Goal: Task Accomplishment & Management: Manage account settings

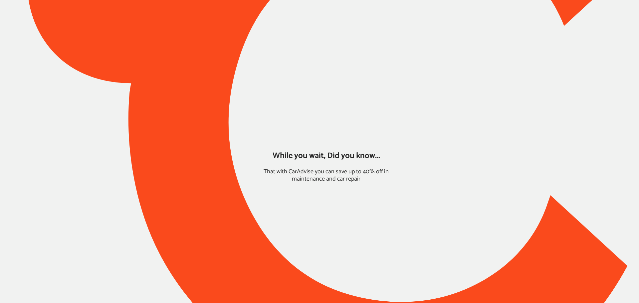
type input "*****"
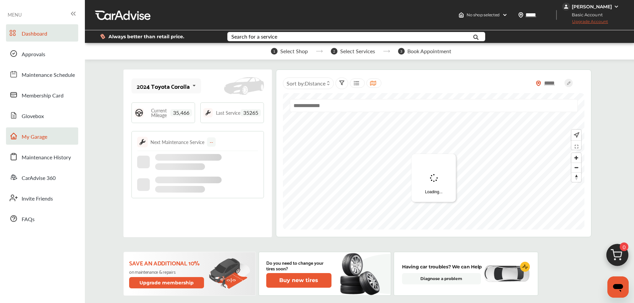
click at [32, 142] on link "My Garage" at bounding box center [42, 135] width 72 height 17
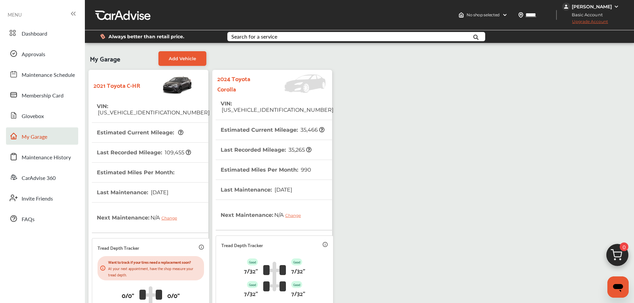
click at [178, 100] on tr "VIN : [US_VEHICLE_IDENTIFICATION_NUMBER]" at bounding box center [151, 110] width 118 height 26
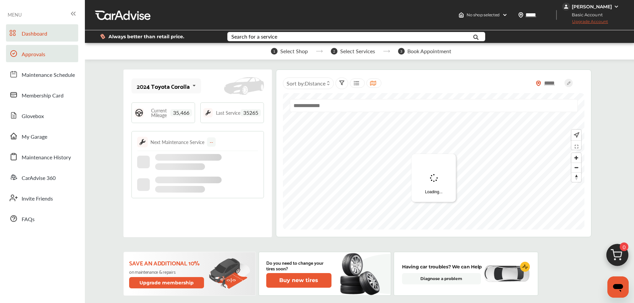
click at [21, 50] on link "Approvals" at bounding box center [42, 53] width 72 height 17
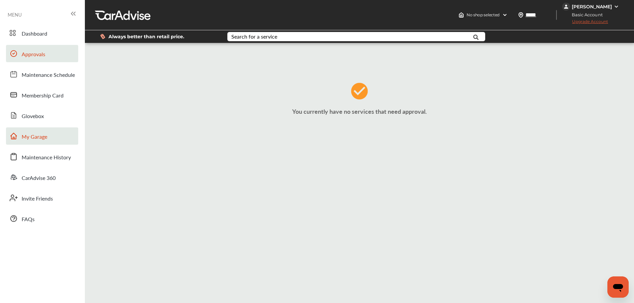
click at [34, 141] on span "My Garage" at bounding box center [35, 137] width 26 height 9
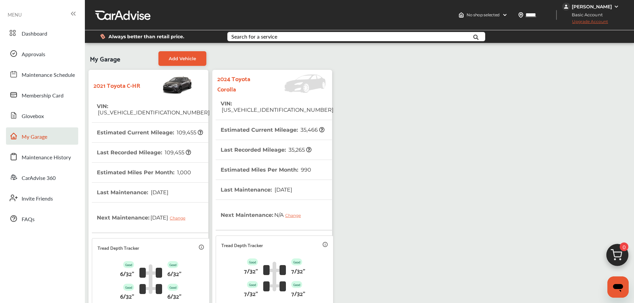
click at [157, 110] on span "[US_VEHICLE_IDENTIFICATION_NUMBER]" at bounding box center [153, 113] width 113 height 6
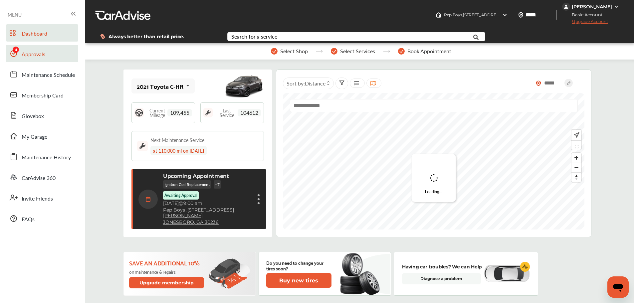
click at [30, 53] on span "Approvals" at bounding box center [34, 54] width 24 height 9
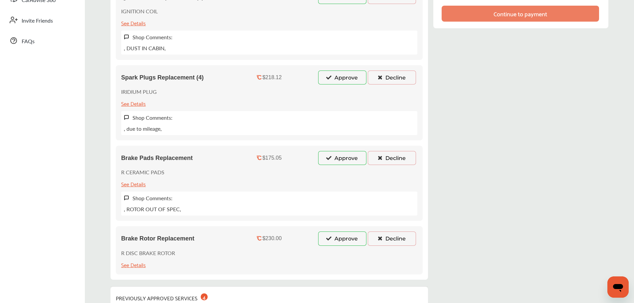
scroll to position [166, 0]
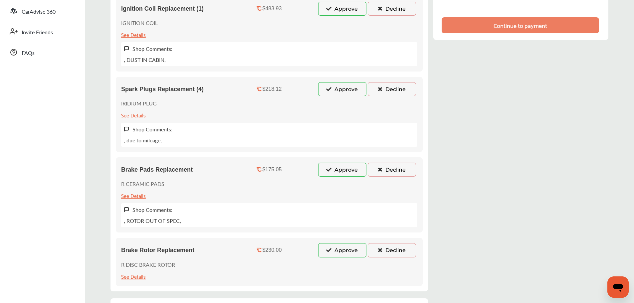
click at [330, 256] on button "Approve" at bounding box center [342, 250] width 48 height 14
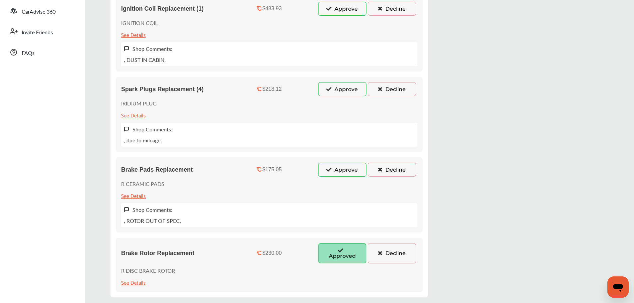
click at [327, 169] on button "Approve" at bounding box center [342, 170] width 48 height 14
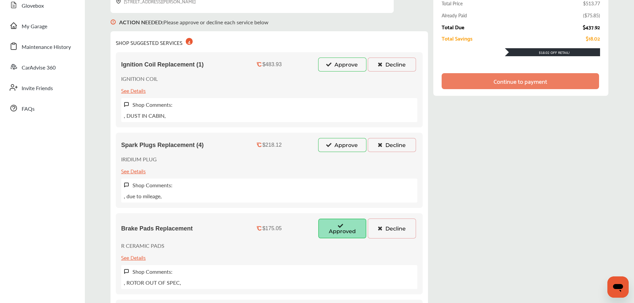
scroll to position [110, 0]
click at [394, 68] on button "Decline" at bounding box center [392, 65] width 48 height 14
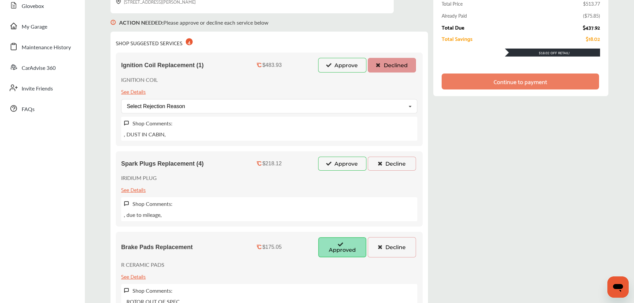
click at [397, 161] on button "Decline" at bounding box center [392, 164] width 48 height 14
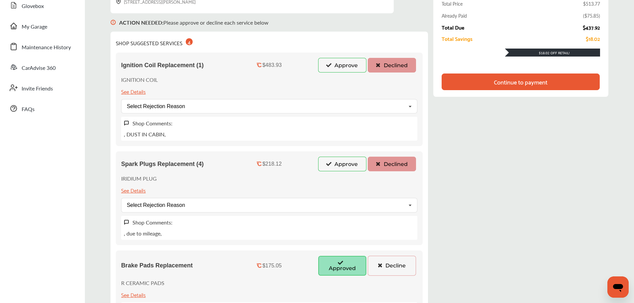
click at [389, 266] on button "Decline" at bounding box center [392, 266] width 48 height 20
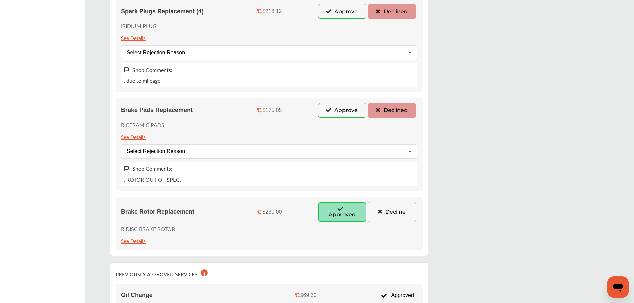
scroll to position [277, 0]
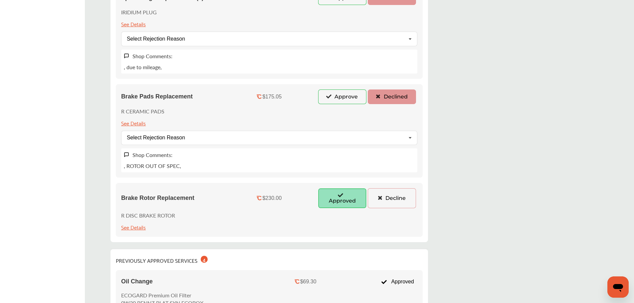
click at [387, 199] on button "Decline" at bounding box center [392, 198] width 48 height 20
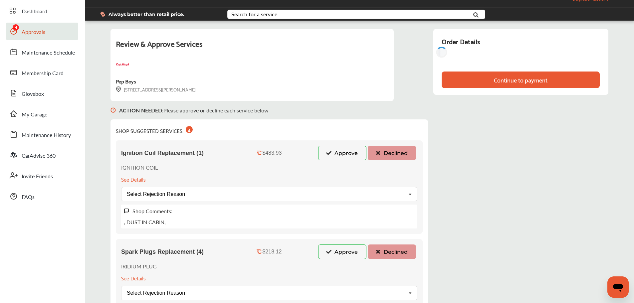
scroll to position [0, 0]
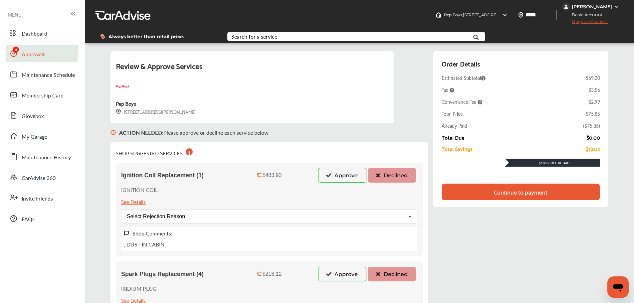
click at [301, 124] on div "ACTION NEEDED : Please approve or decline each service below" at bounding box center [270, 132] width 318 height 18
click at [529, 190] on div "Continue to payment" at bounding box center [521, 192] width 54 height 7
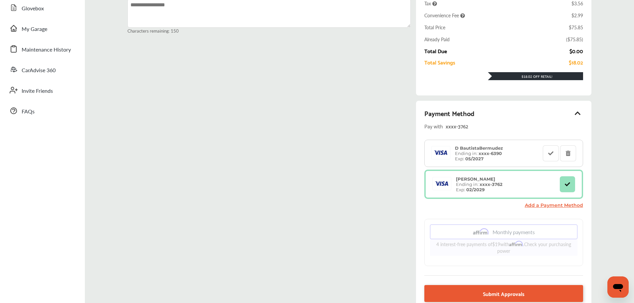
scroll to position [133, 0]
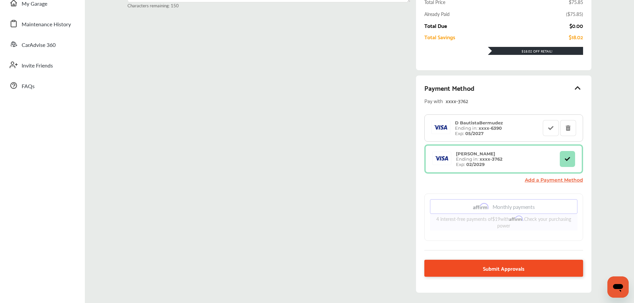
click at [531, 269] on link "Submit Approvals" at bounding box center [503, 268] width 158 height 17
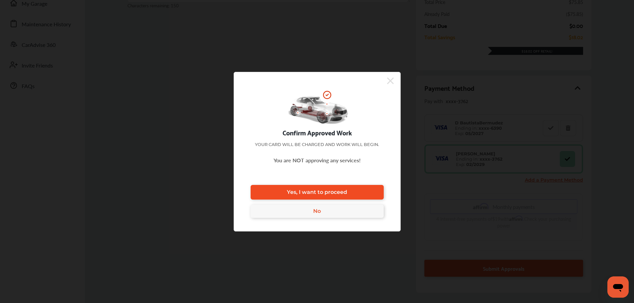
click at [288, 192] on span "Yes, I want to proceed" at bounding box center [317, 192] width 60 height 6
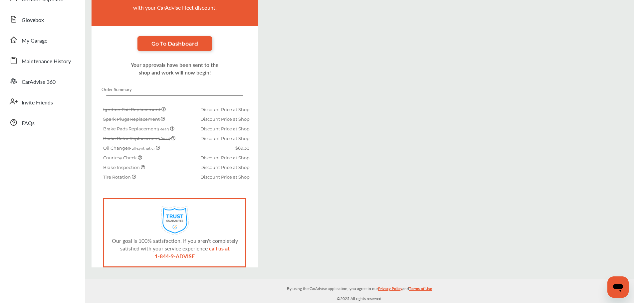
scroll to position [96, 0]
